Goal: Transaction & Acquisition: Purchase product/service

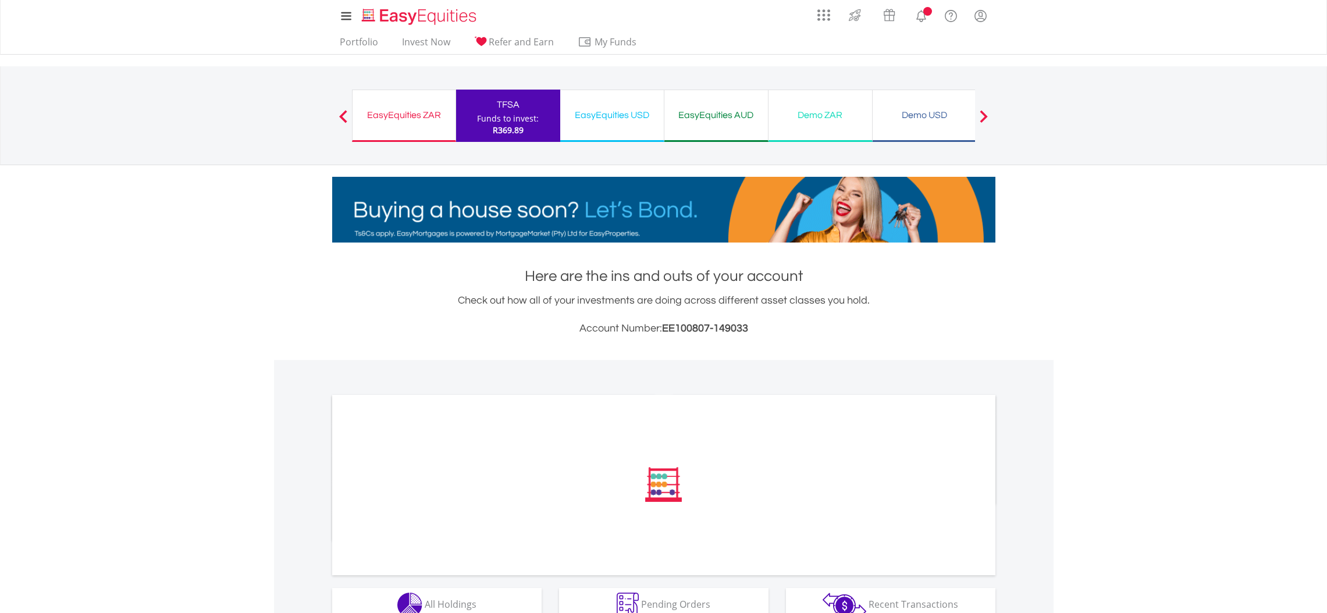
scroll to position [212, 0]
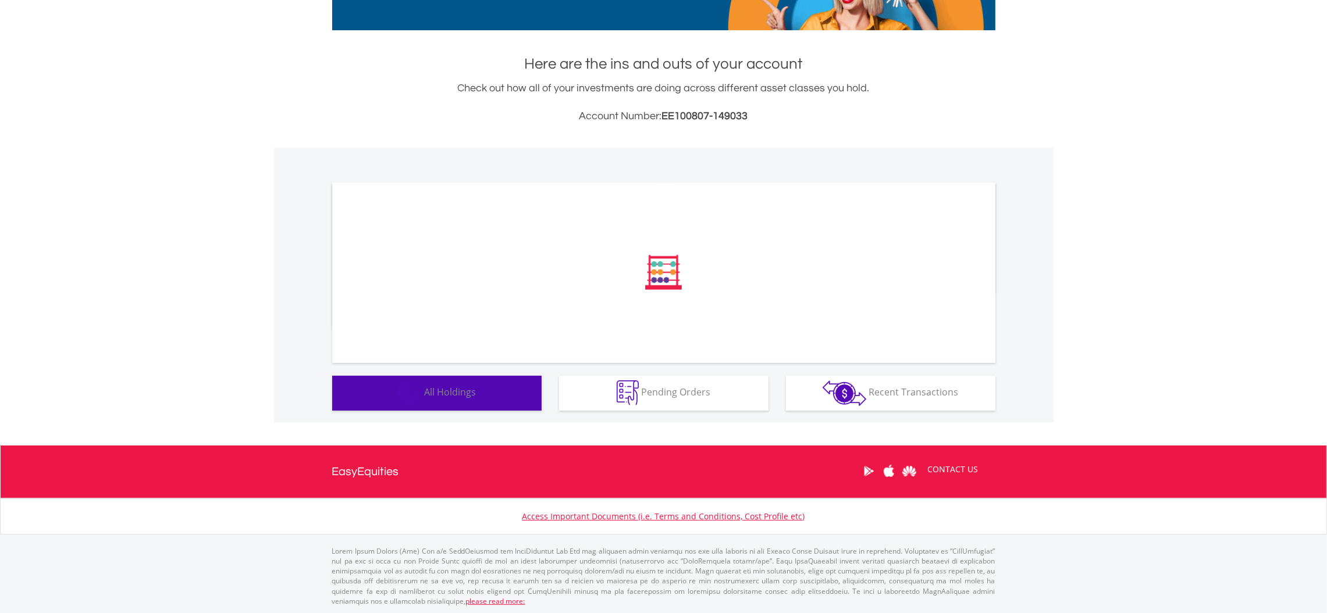
click at [458, 397] on span "All Holdings" at bounding box center [451, 392] width 52 height 13
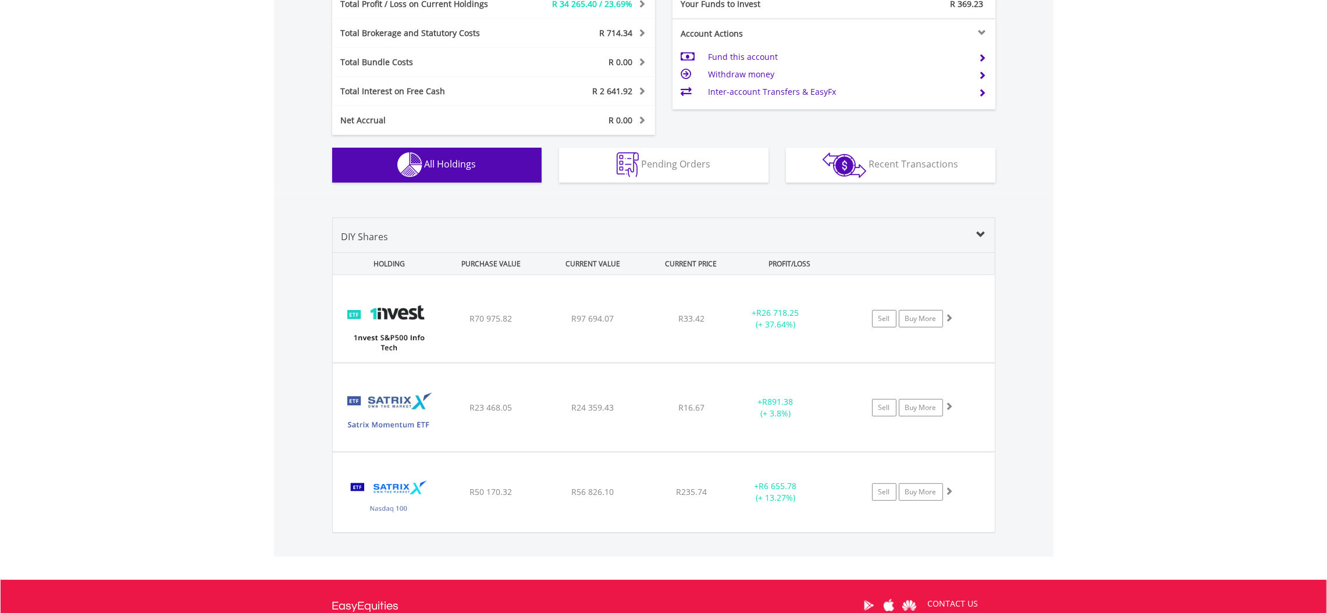
scroll to position [611, 0]
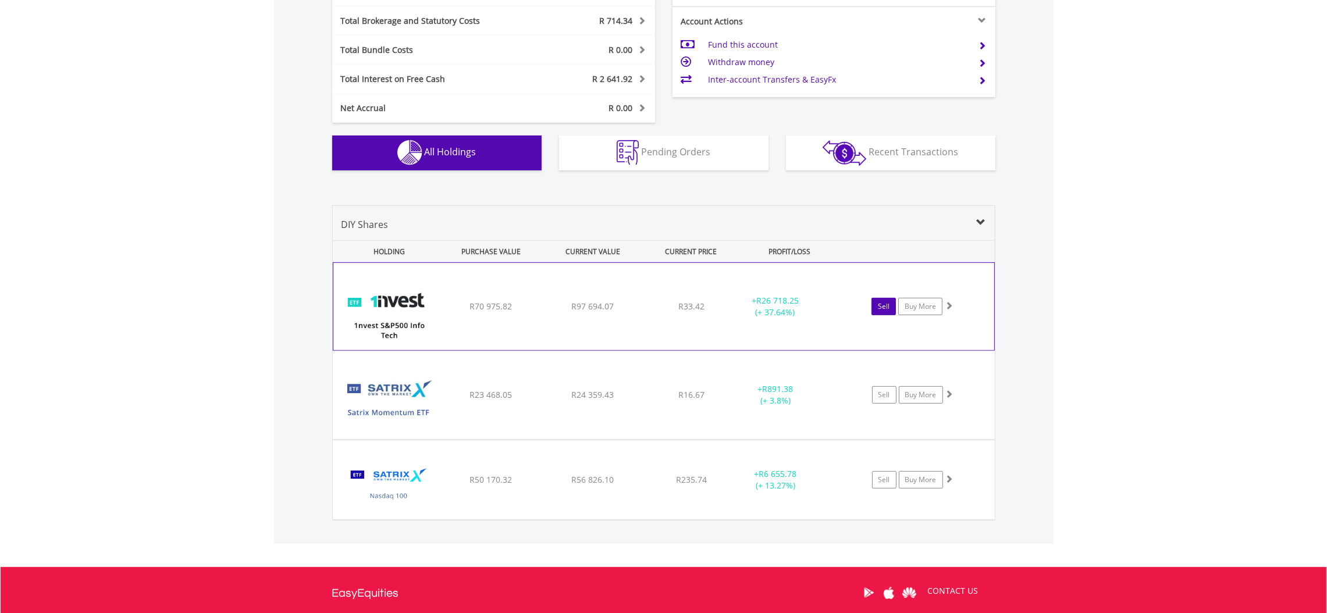
click at [884, 306] on link "Sell" at bounding box center [883, 306] width 24 height 17
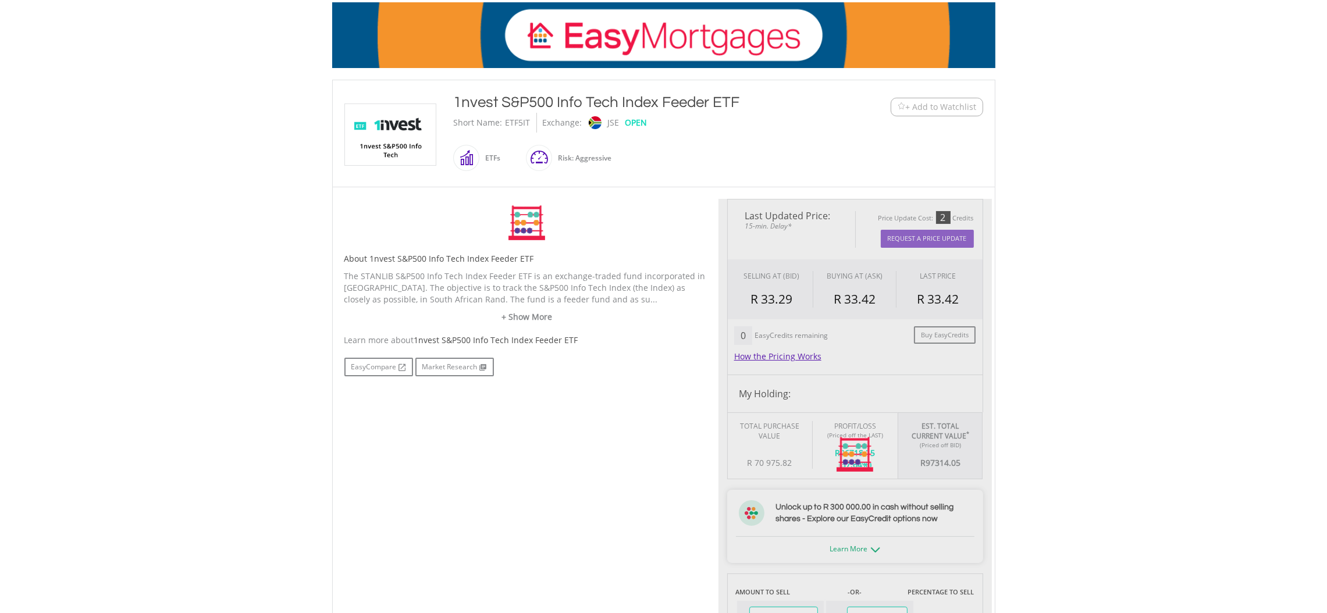
type input "********"
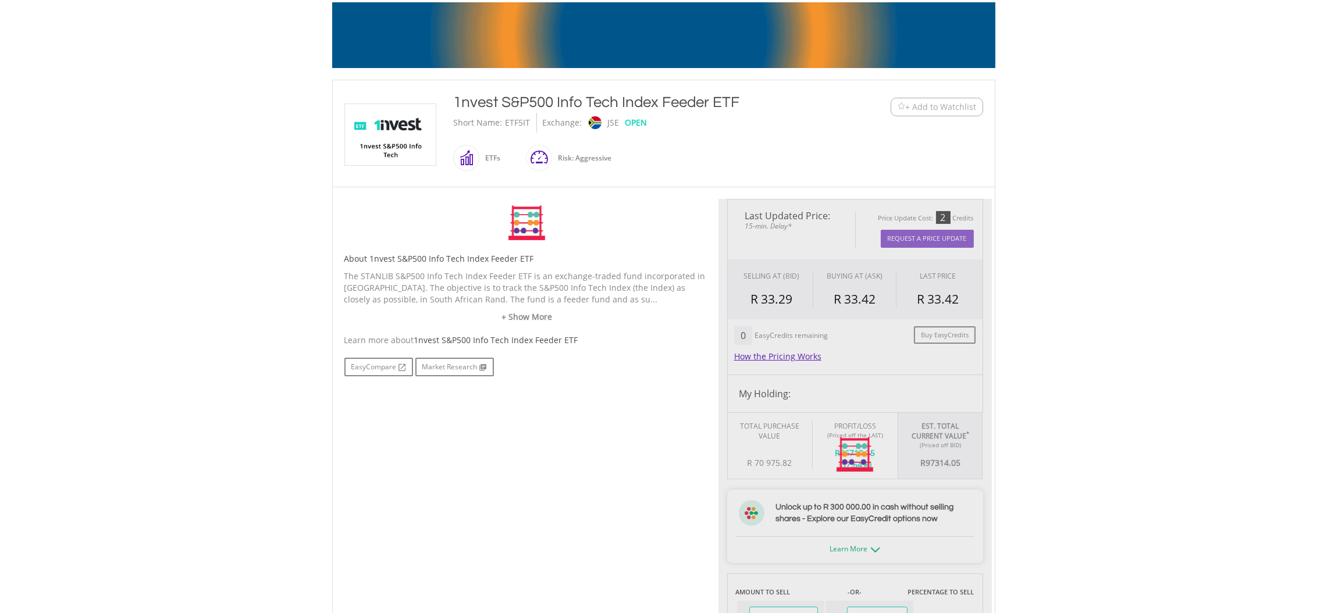
type input "******"
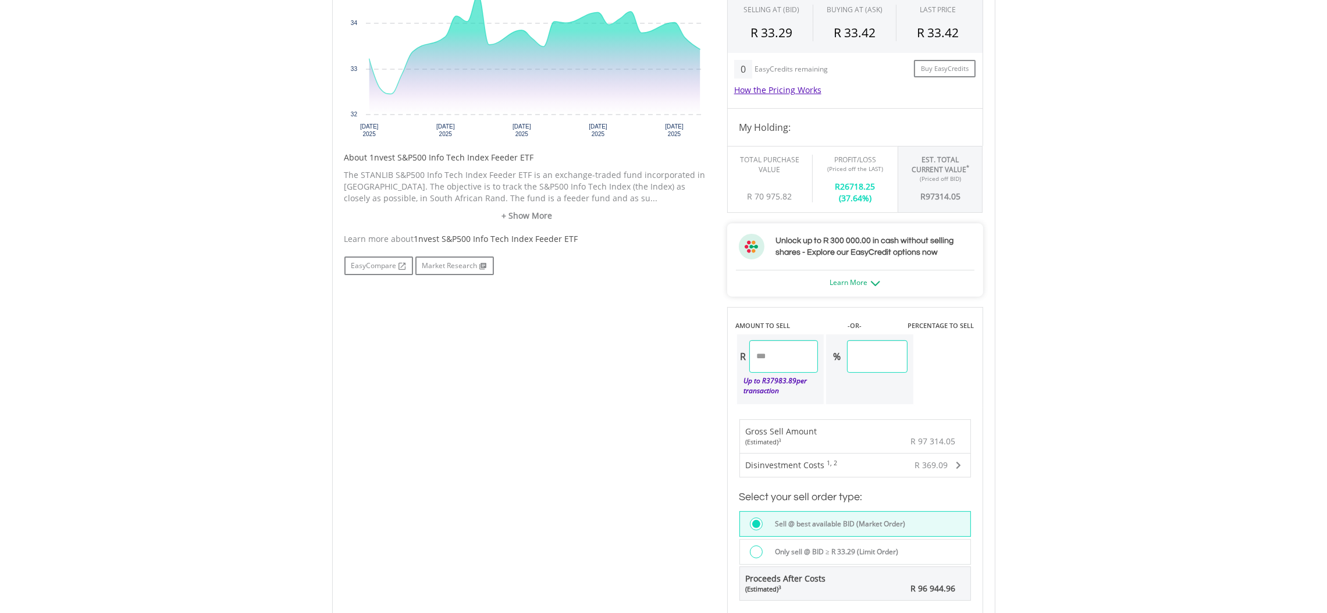
scroll to position [165, 0]
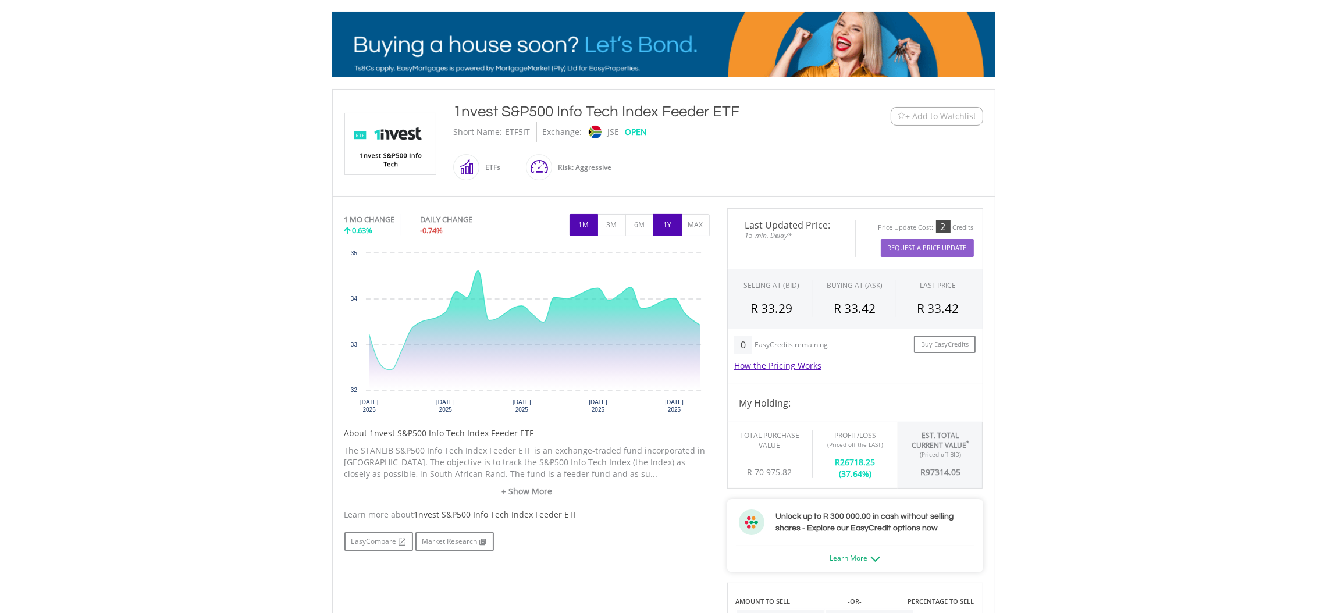
click at [660, 223] on button "1Y" at bounding box center [667, 225] width 29 height 22
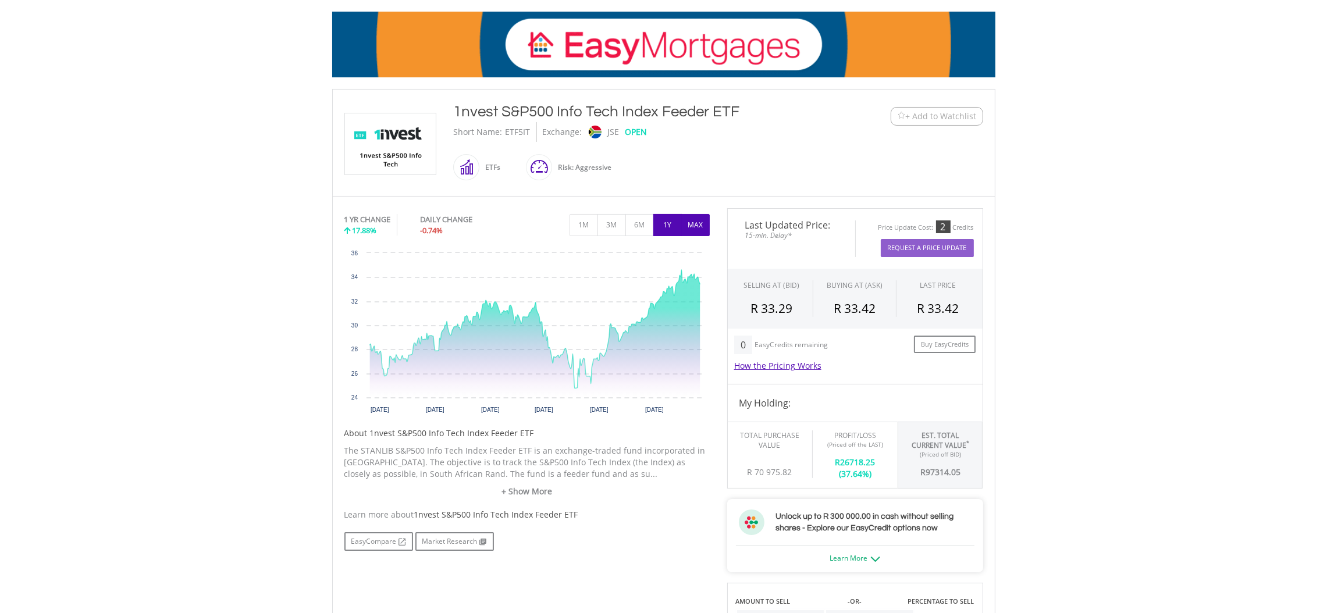
click at [696, 219] on button "MAX" at bounding box center [695, 225] width 29 height 22
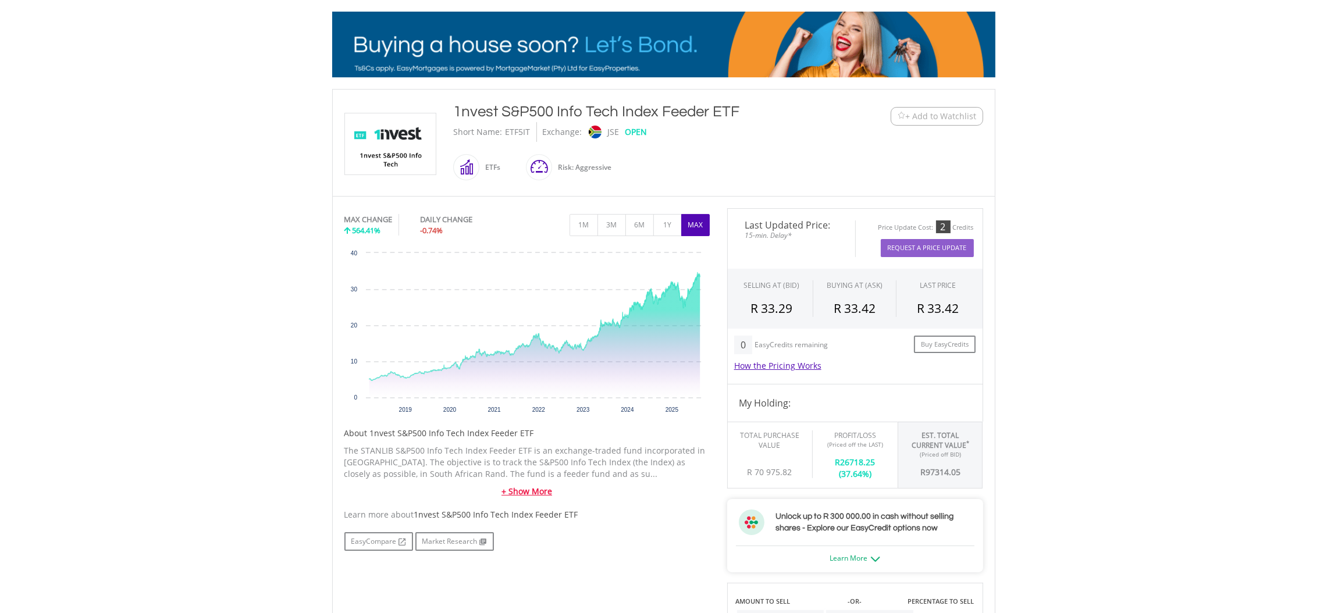
click at [532, 487] on link "+ Show More" at bounding box center [526, 492] width 365 height 12
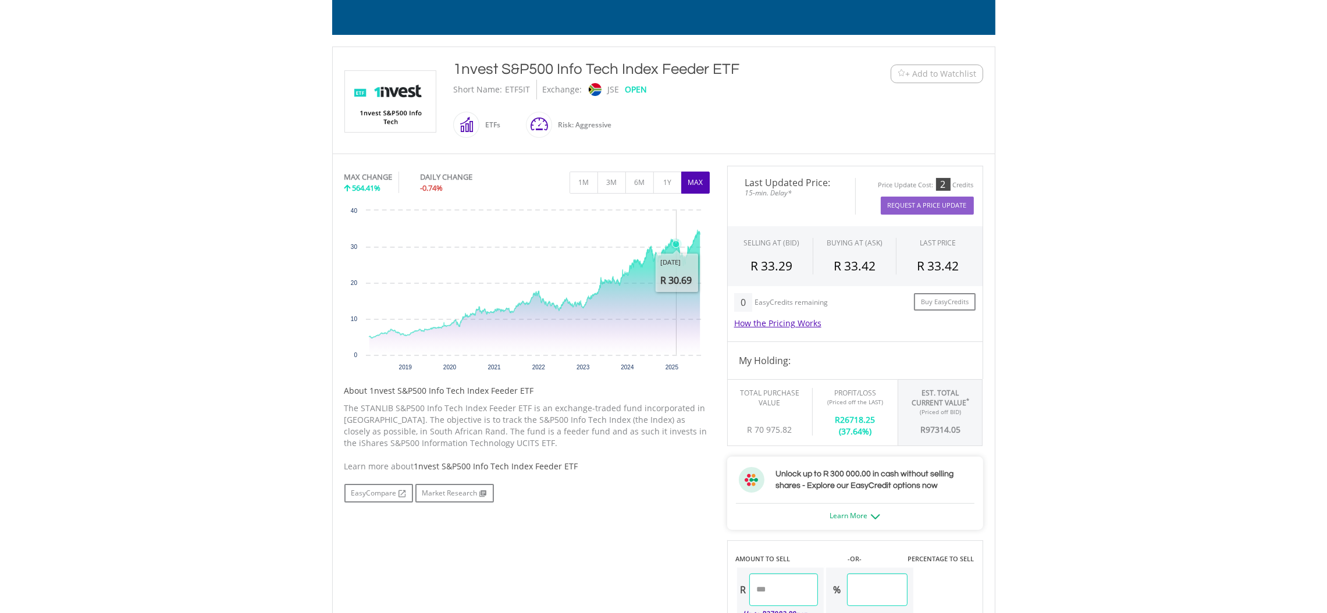
scroll to position [179, 0]
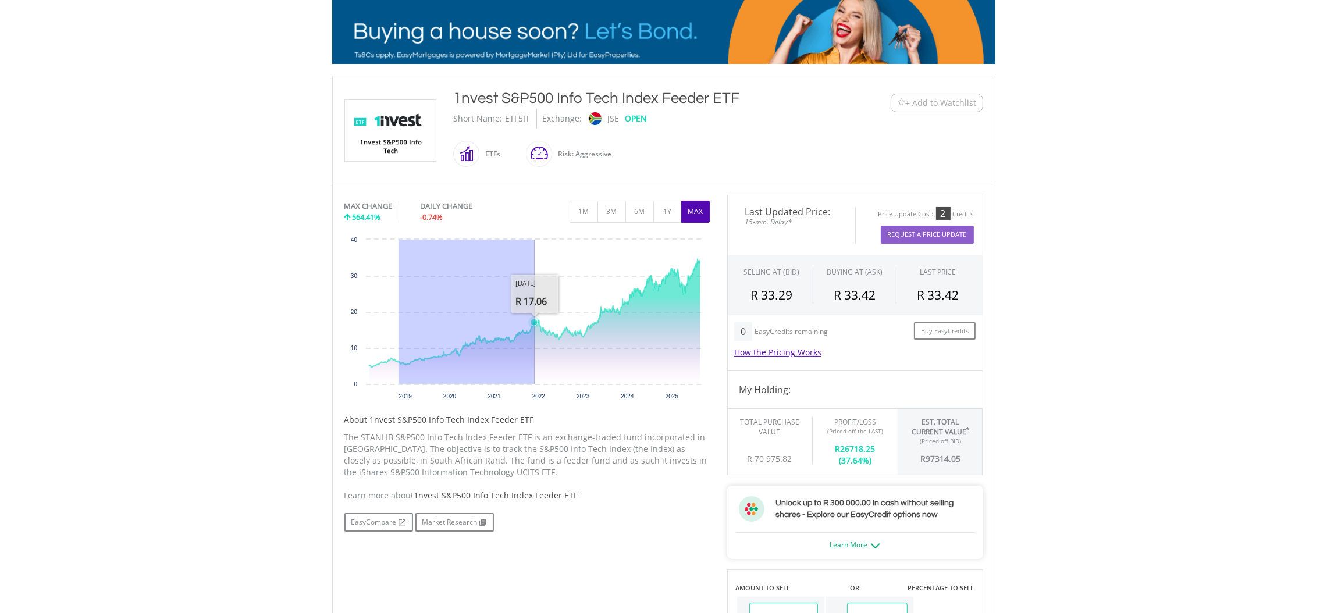
drag, startPoint x: 398, startPoint y: 383, endPoint x: 535, endPoint y: 347, distance: 141.0
click at [535, 347] on icon "Interactive chart" at bounding box center [534, 321] width 331 height 125
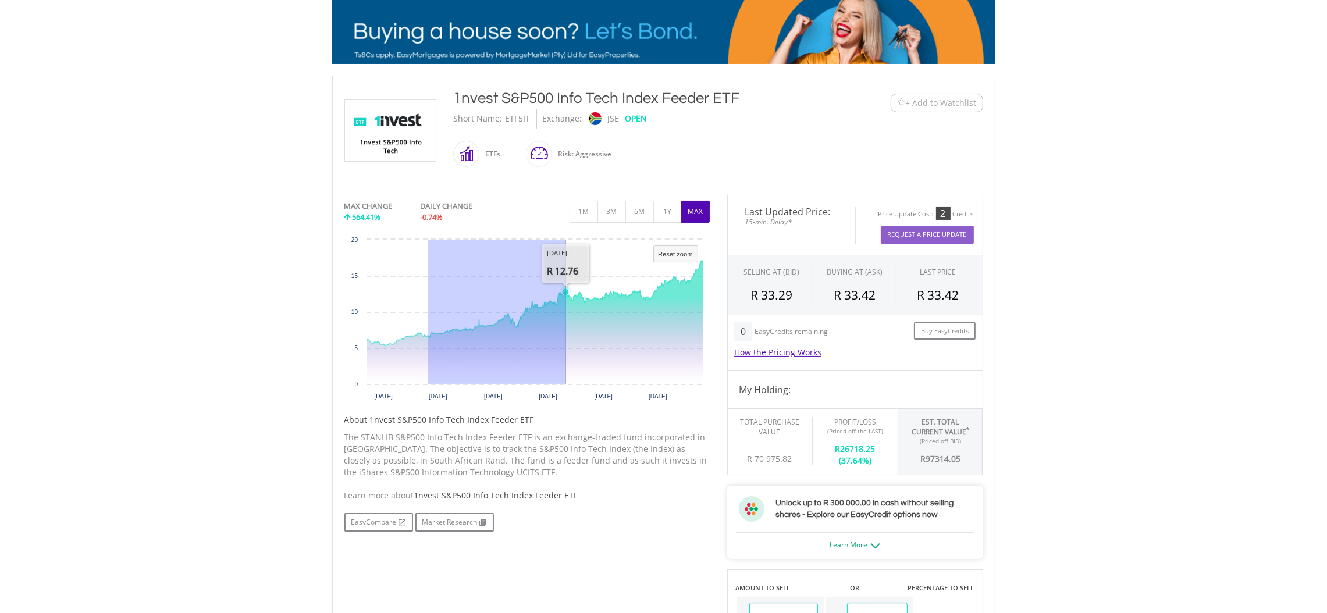
drag, startPoint x: 428, startPoint y: 341, endPoint x: 566, endPoint y: 328, distance: 138.4
click at [566, 328] on g "Interactive chart" at bounding box center [534, 322] width 338 height 123
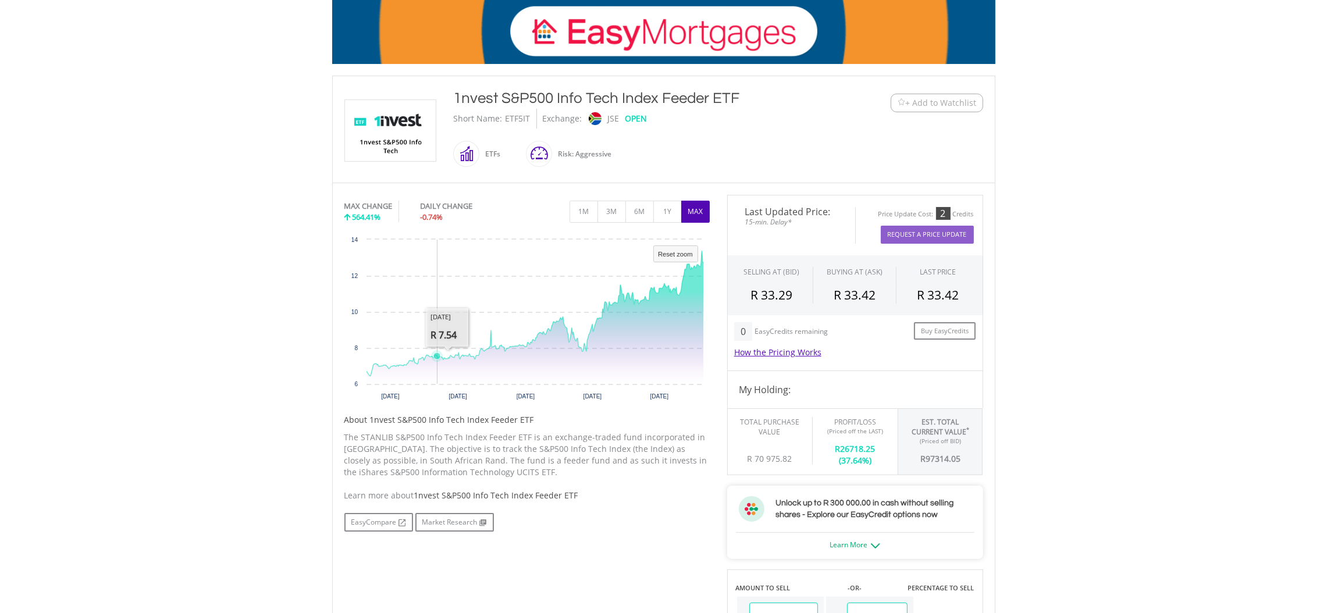
drag, startPoint x: 437, startPoint y: 349, endPoint x: 529, endPoint y: 348, distance: 92.5
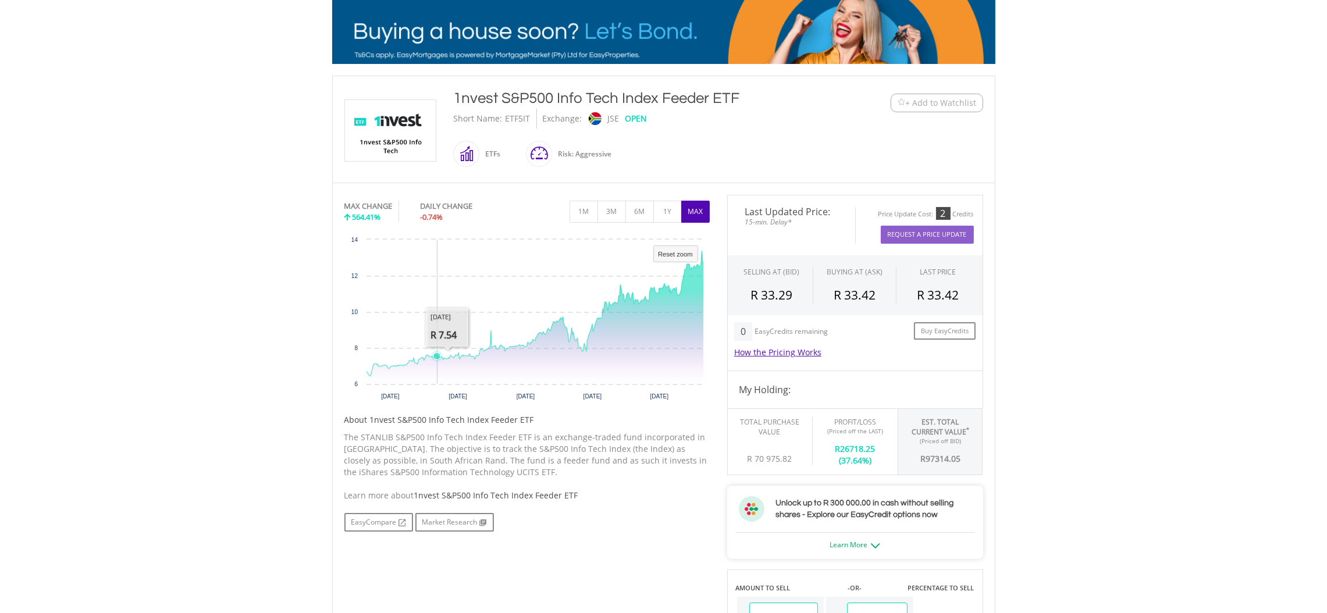
click at [533, 348] on icon "Created with Highcharts 11.1.0 Reset zoom level 1:1 Reset zoom [DATE] [DATE] [D…" at bounding box center [526, 321] width 365 height 174
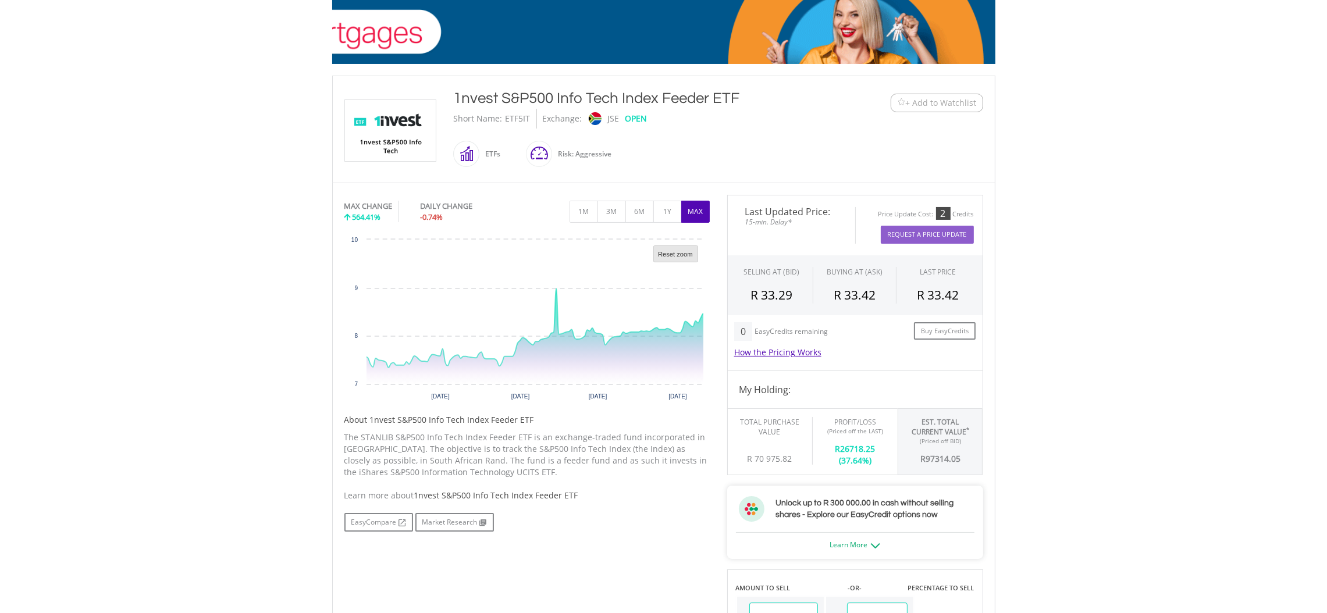
click at [682, 251] on rect "Interactive chart" at bounding box center [675, 254] width 44 height 16
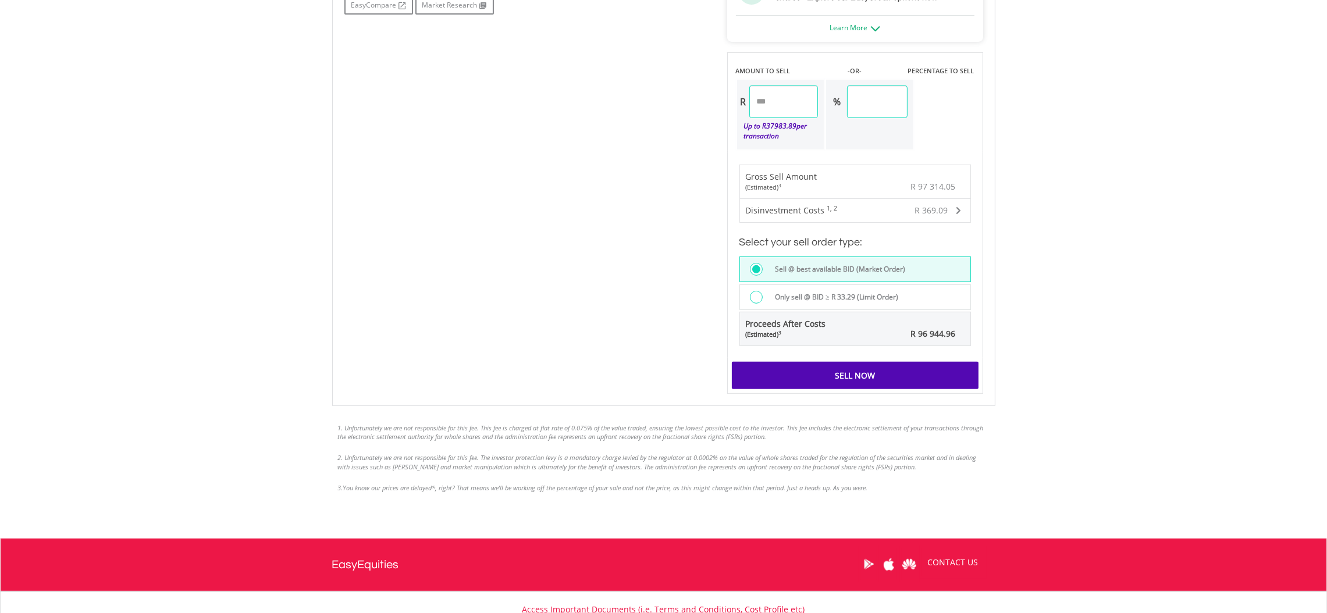
scroll to position [698, 0]
